Goal: Task Accomplishment & Management: Use online tool/utility

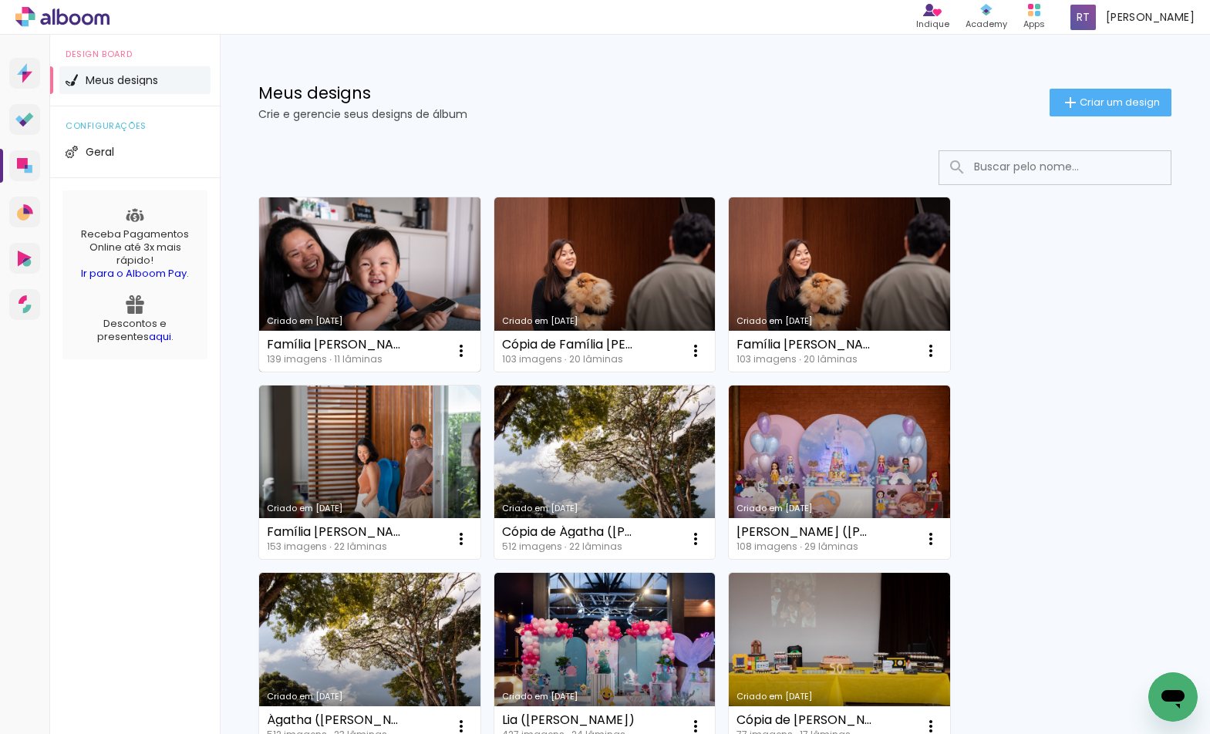
click at [427, 287] on link "Criado em [DATE]" at bounding box center [369, 284] width 221 height 174
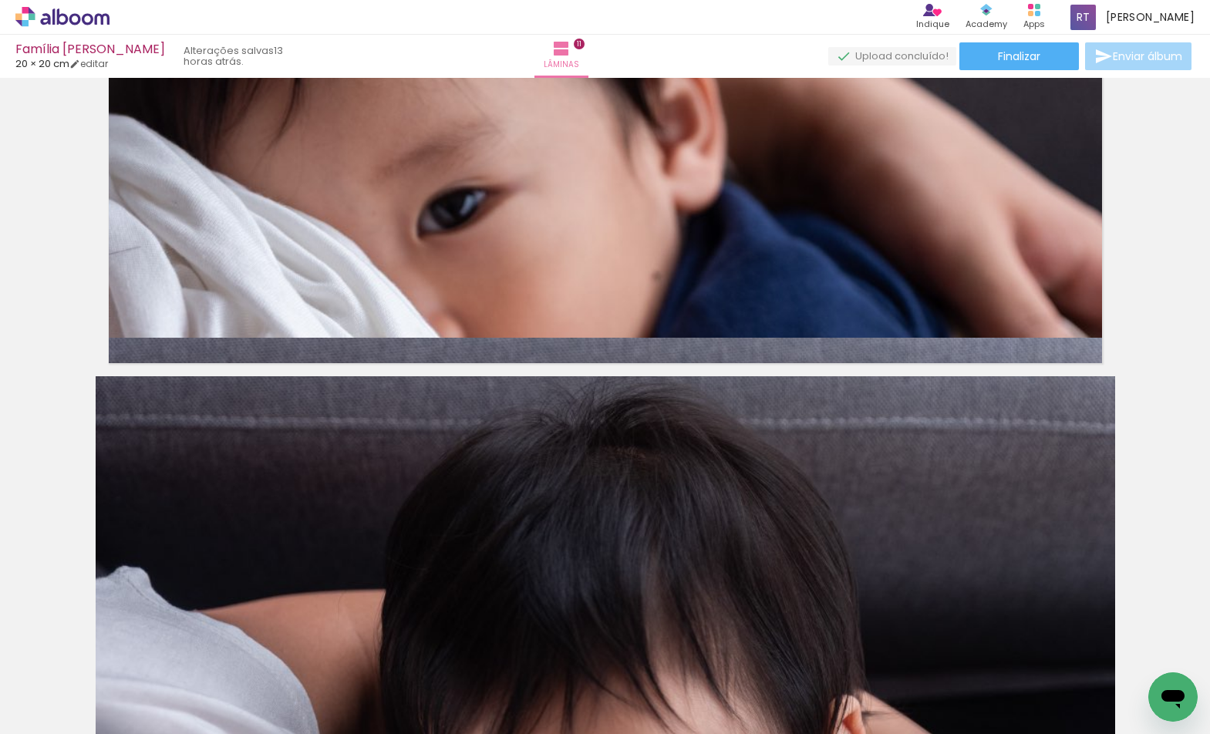
scroll to position [5676, 0]
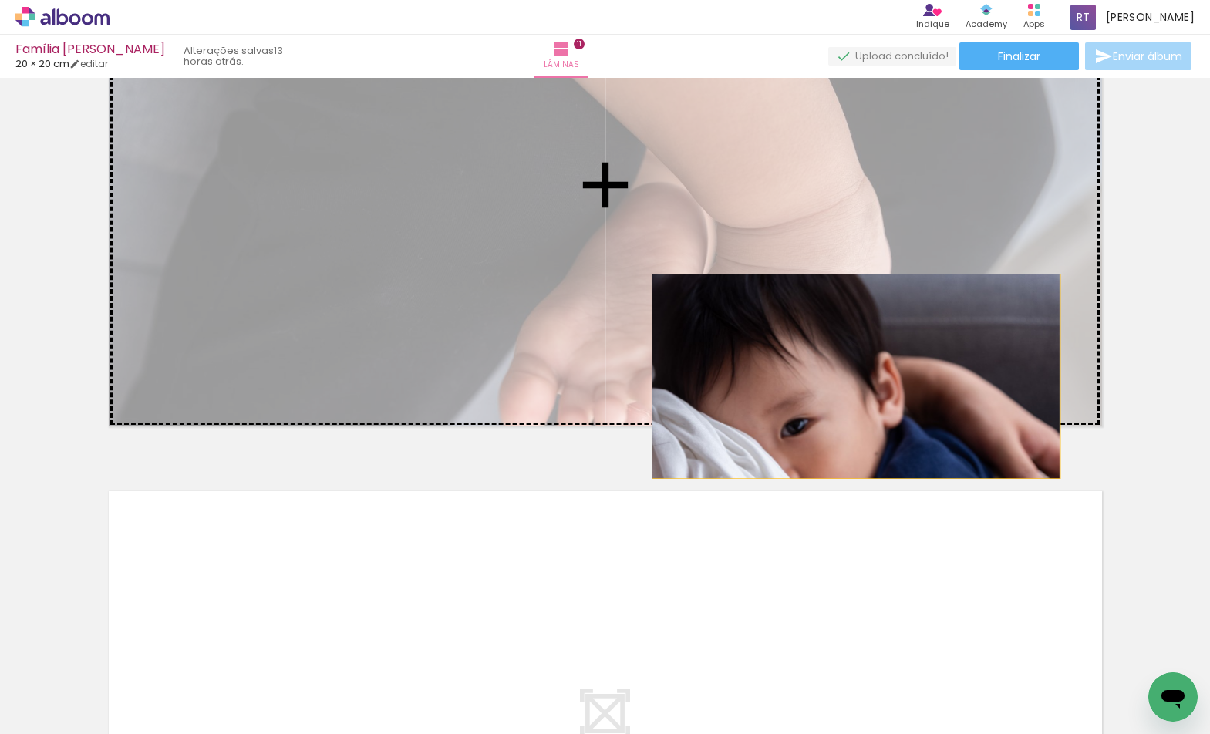
drag, startPoint x: 850, startPoint y: 535, endPoint x: 848, endPoint y: 357, distance: 178.1
click at [0, 0] on slot at bounding box center [0, 0] width 0 height 0
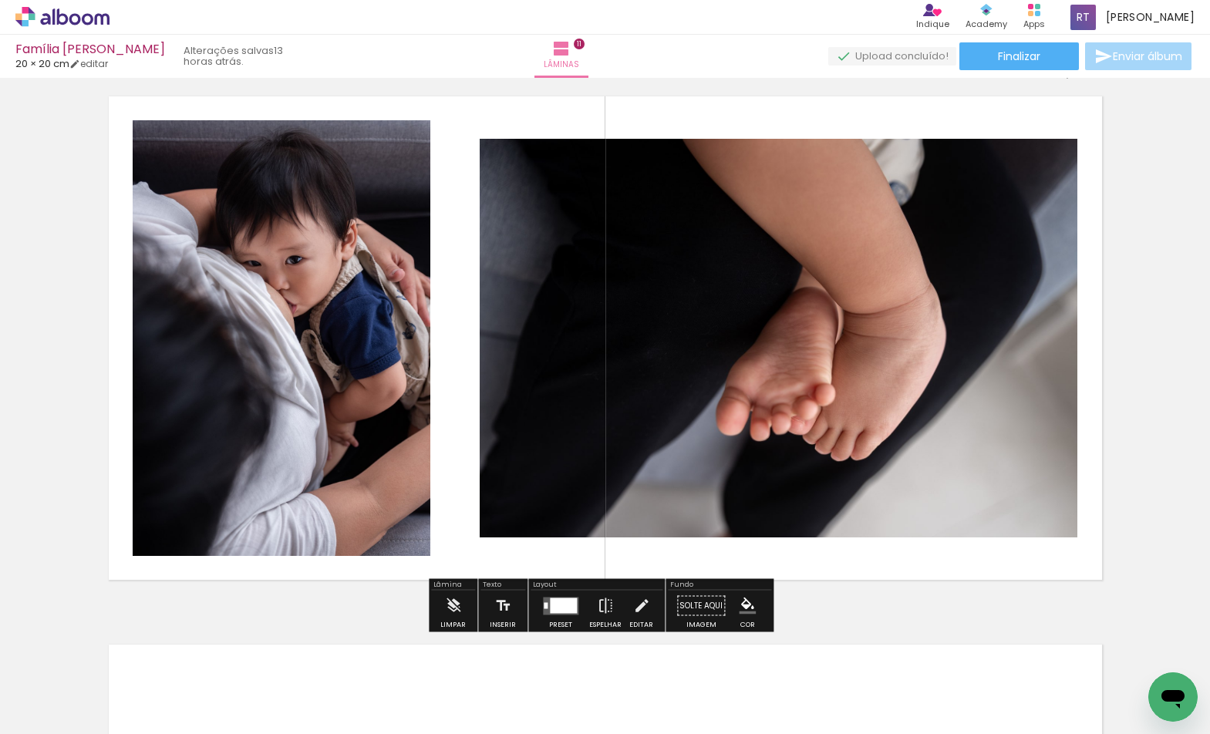
scroll to position [0, 702]
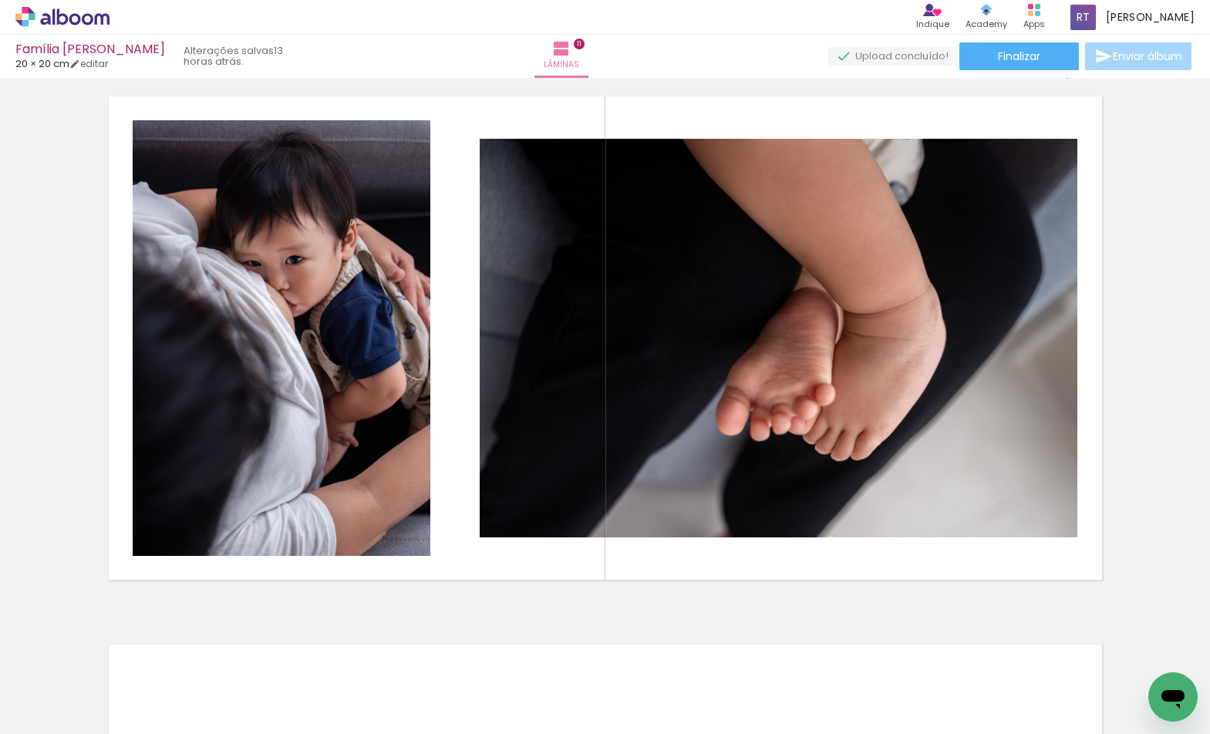
drag, startPoint x: 187, startPoint y: 727, endPoint x: 291, endPoint y: 727, distance: 104.1
click at [126, 727] on iron-horizontal-list at bounding box center [111, 686] width 31 height 96
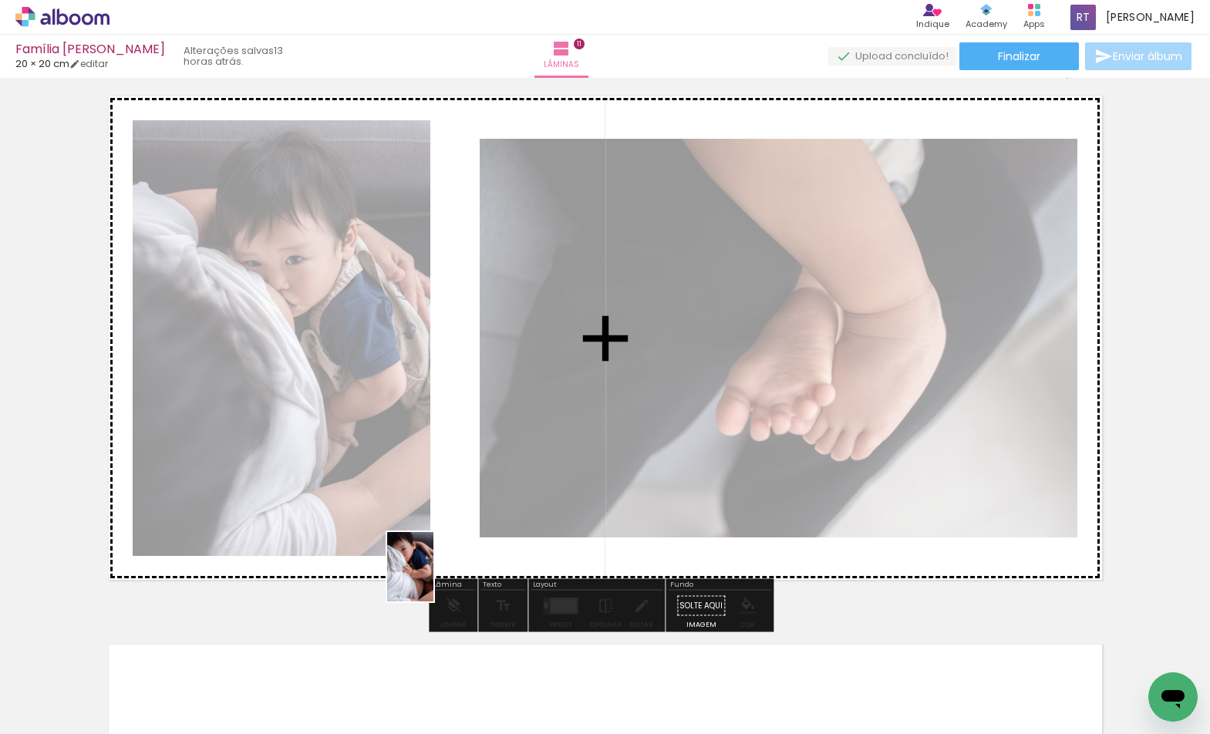
drag, startPoint x: 366, startPoint y: 696, endPoint x: 436, endPoint y: 576, distance: 139.3
click at [436, 576] on quentale-workspace at bounding box center [605, 367] width 1210 height 734
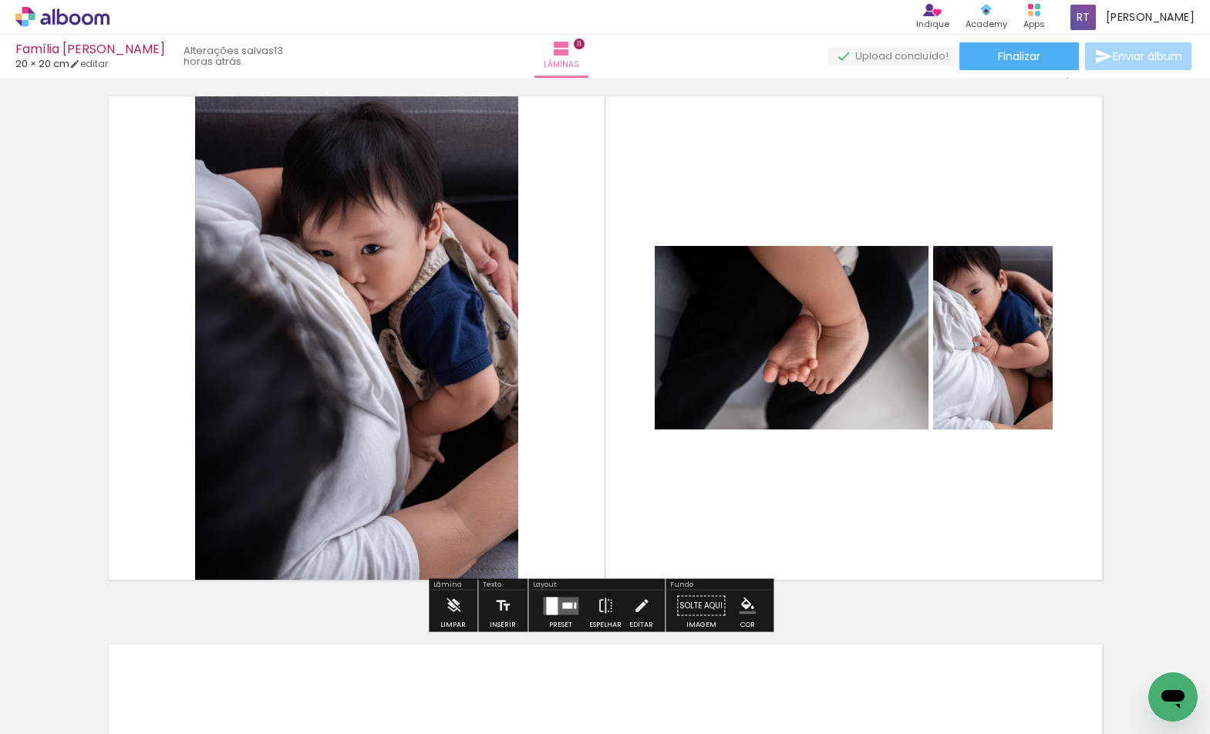
click at [563, 605] on div at bounding box center [567, 605] width 10 height 6
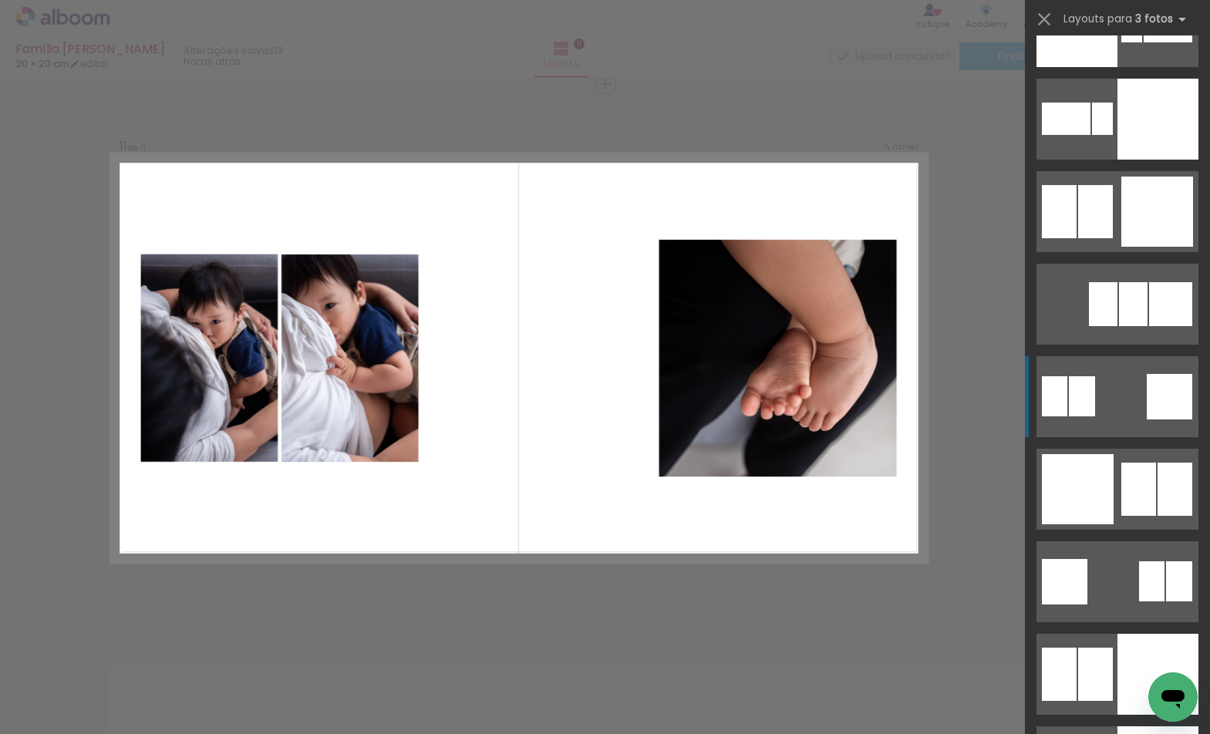
scroll to position [3765, 0]
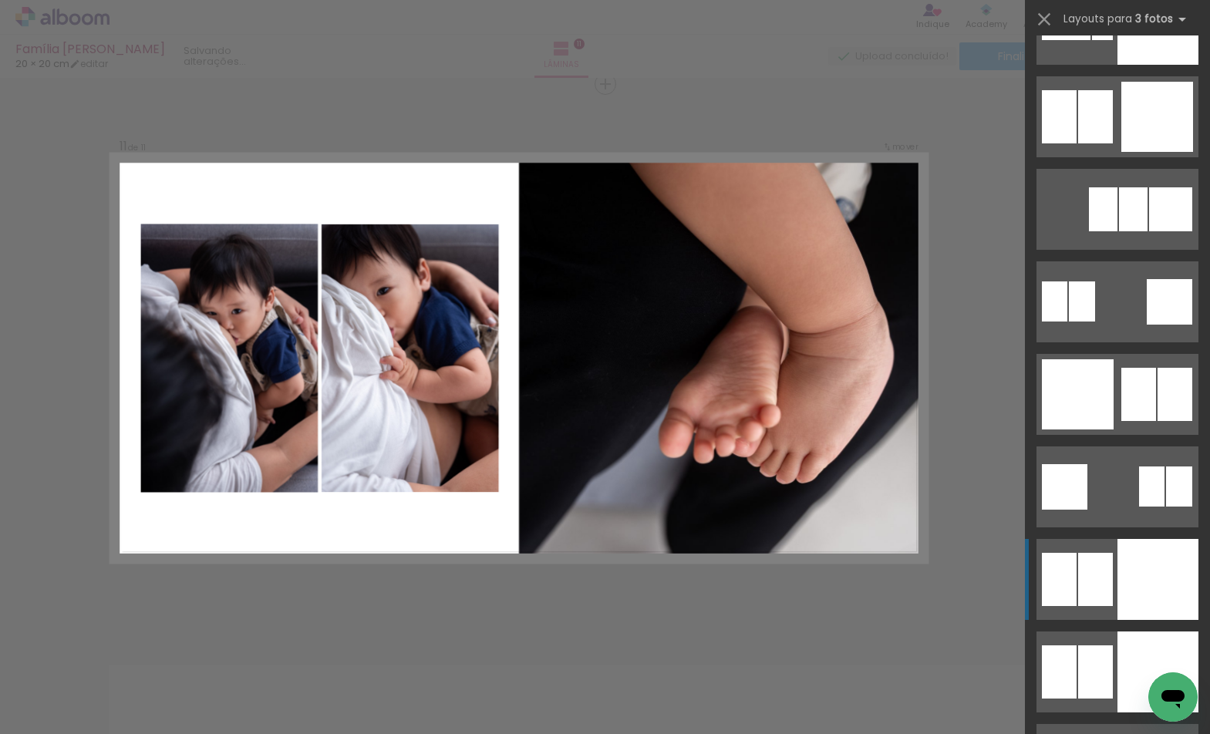
click at [1153, 598] on div at bounding box center [1157, 579] width 81 height 81
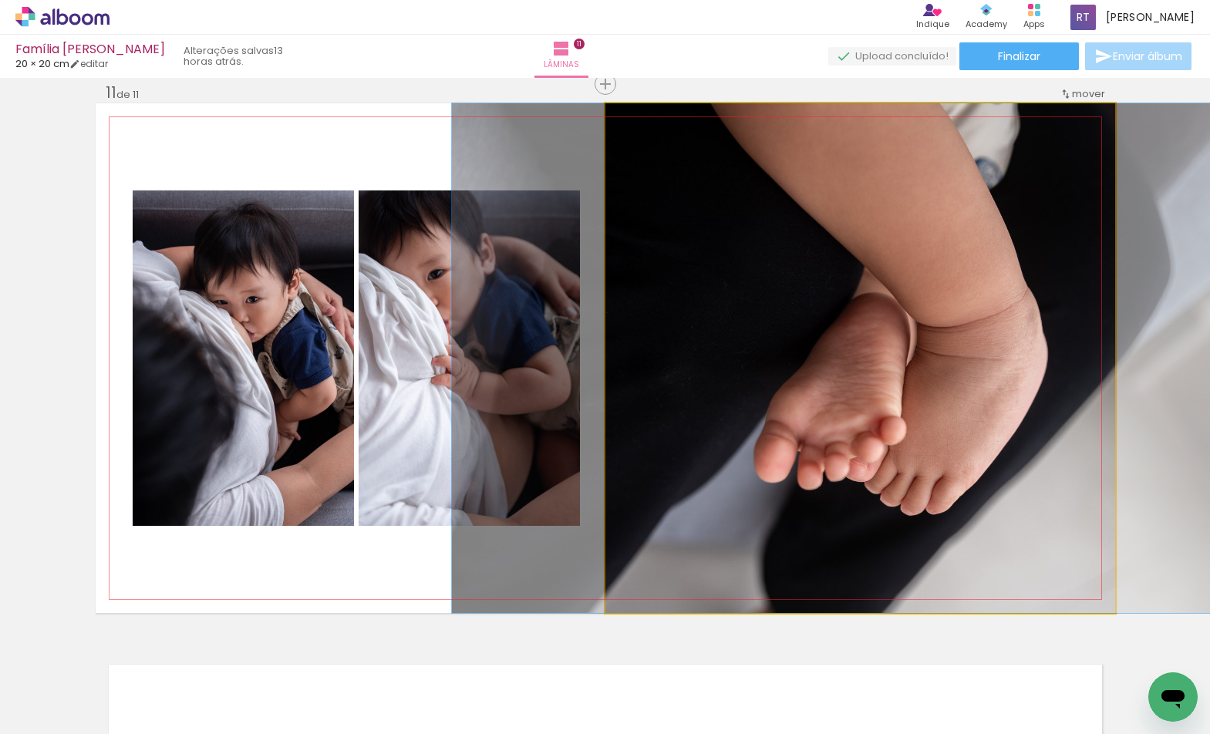
drag, startPoint x: 924, startPoint y: 439, endPoint x: 897, endPoint y: 438, distance: 27.0
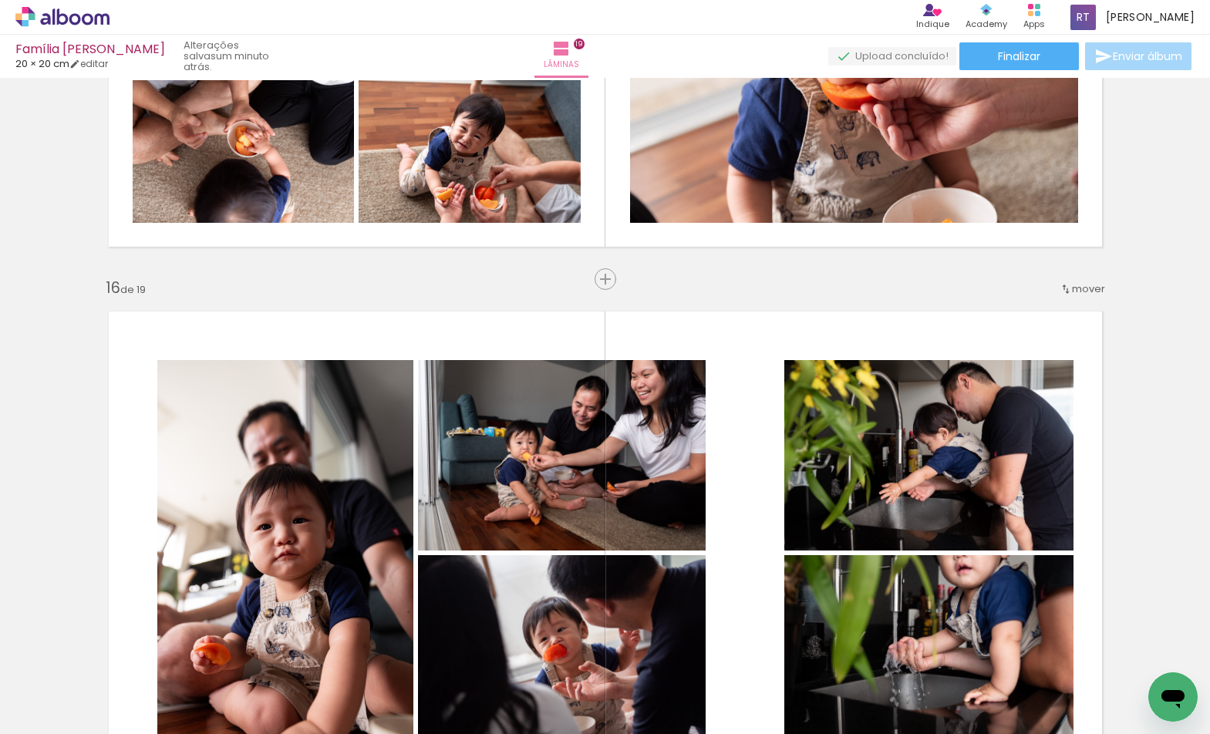
scroll to position [6130, 0]
